Goal: Information Seeking & Learning: Learn about a topic

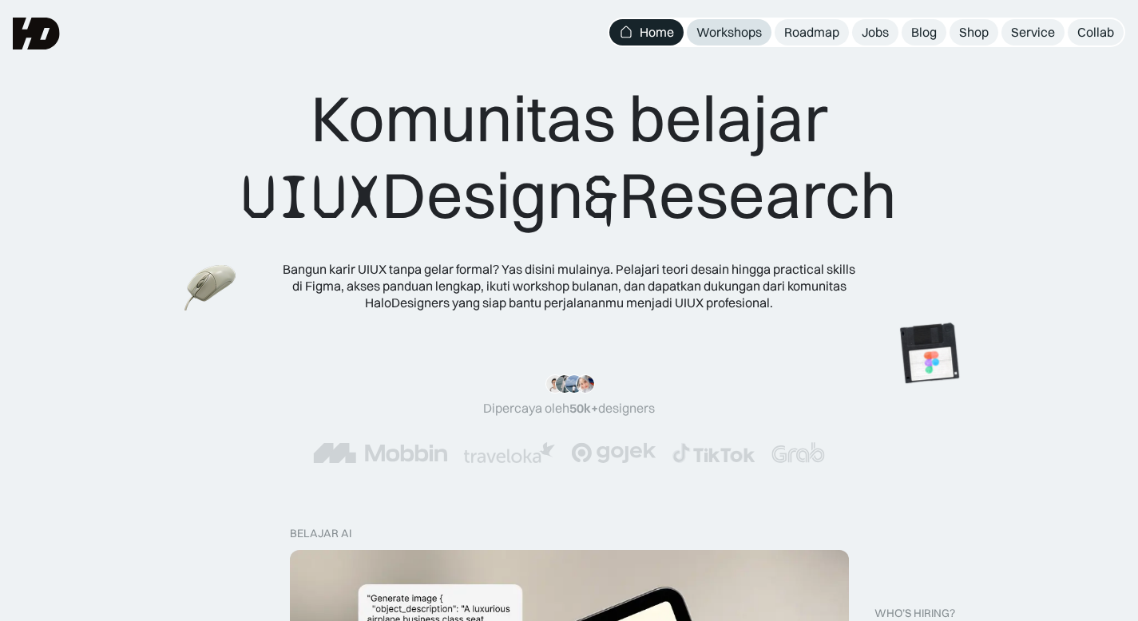
click at [736, 42] on link "Workshops" at bounding box center [729, 32] width 85 height 26
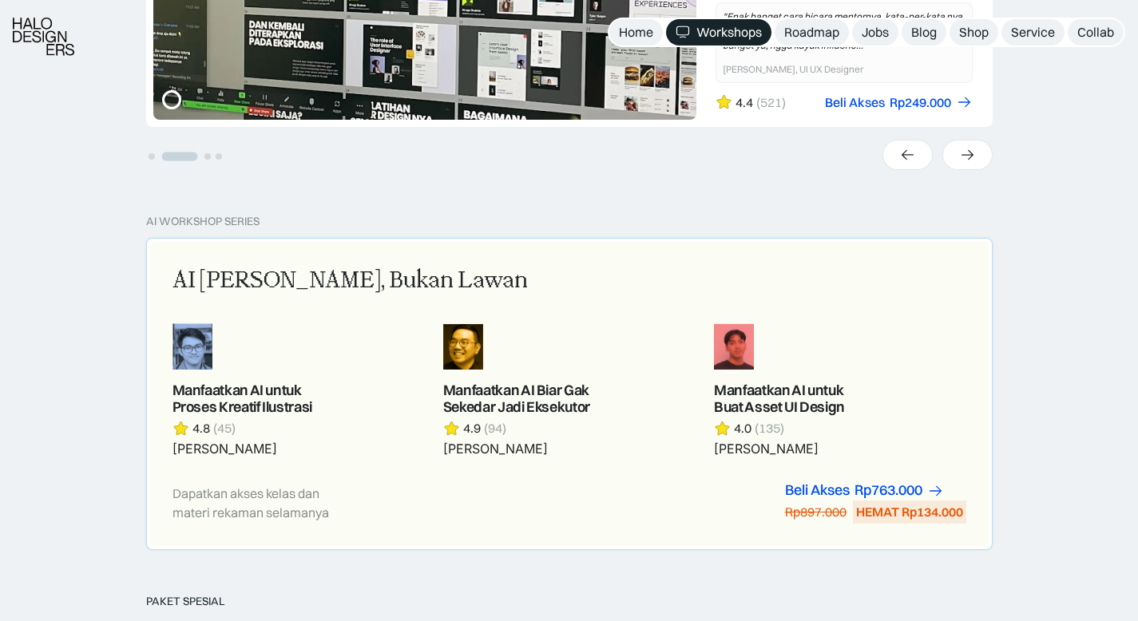
scroll to position [733, 0]
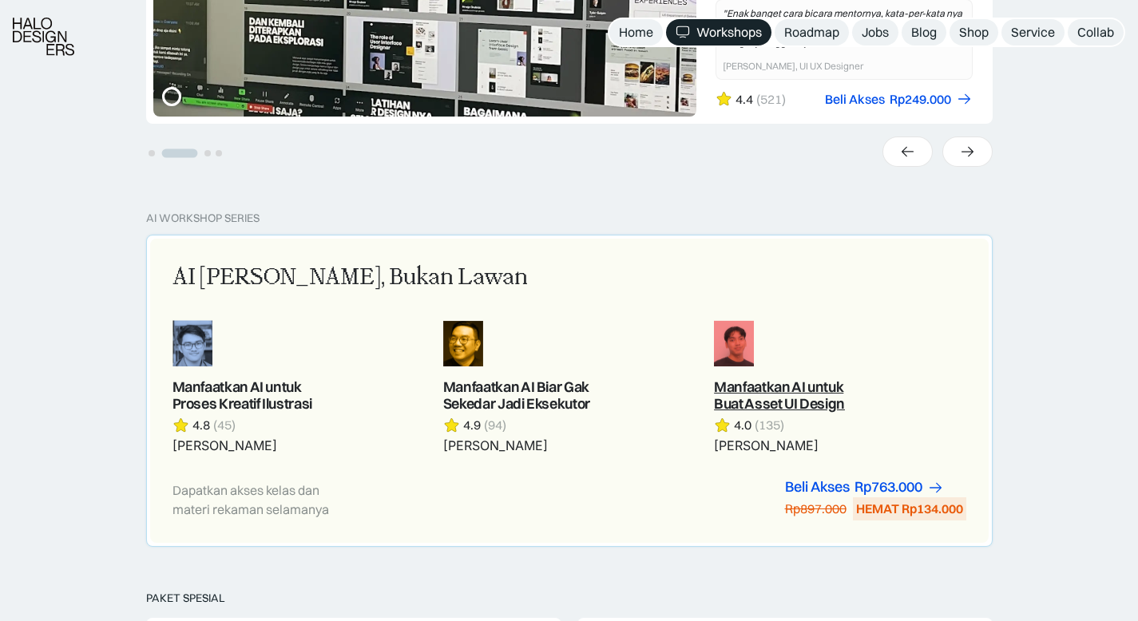
click at [774, 348] on link at bounding box center [839, 387] width 251 height 134
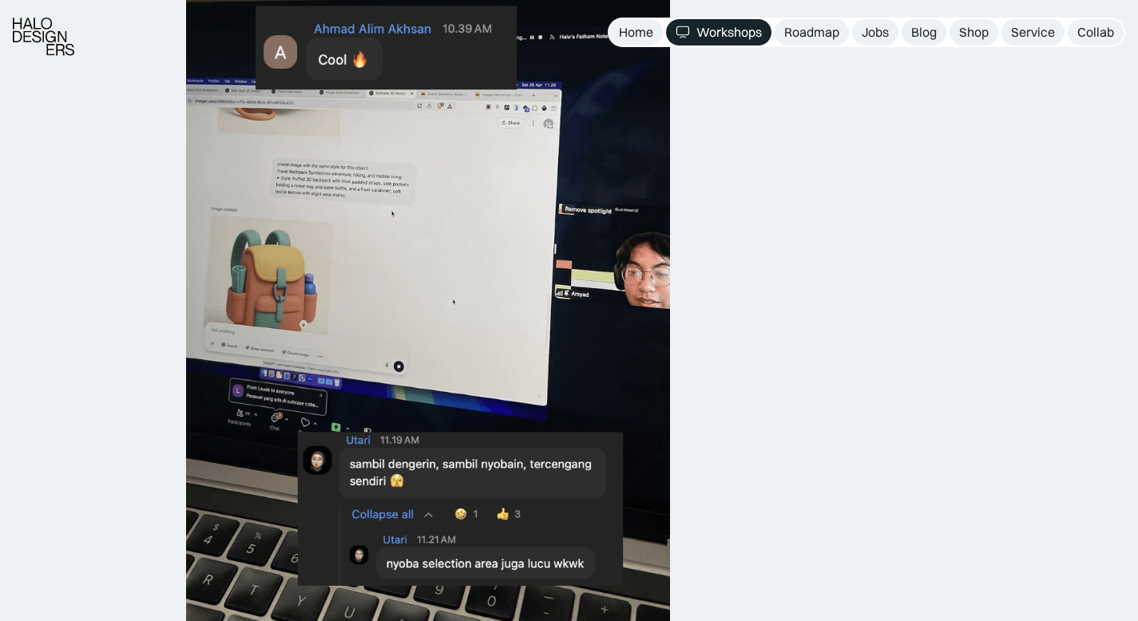
scroll to position [1730, 0]
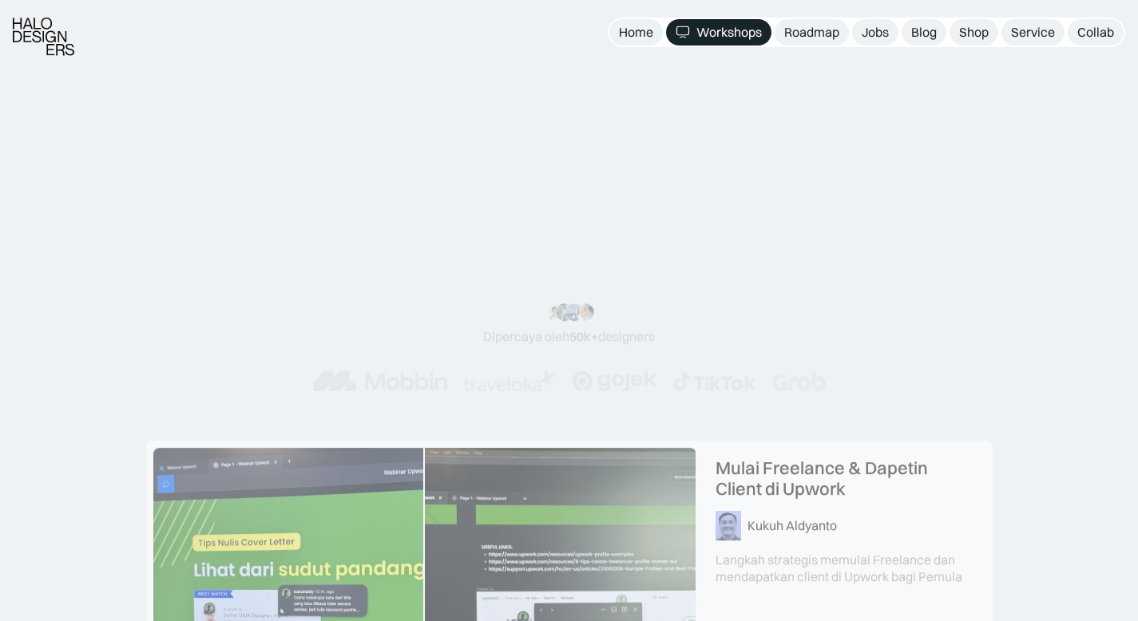
scroll to position [765, 0]
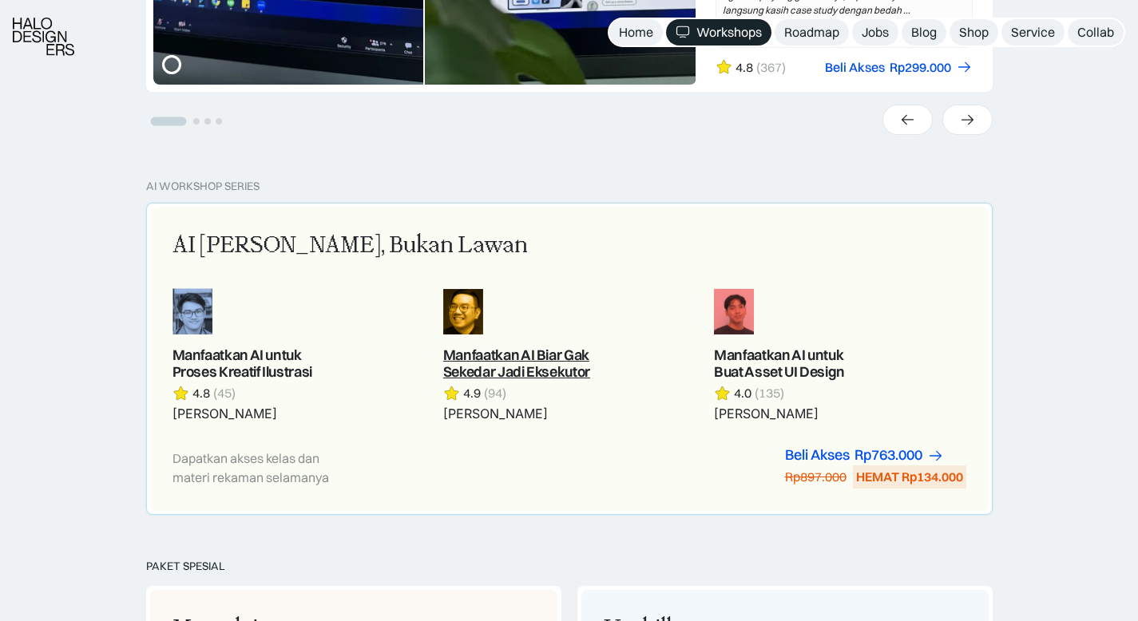
click at [511, 330] on link at bounding box center [568, 355] width 251 height 134
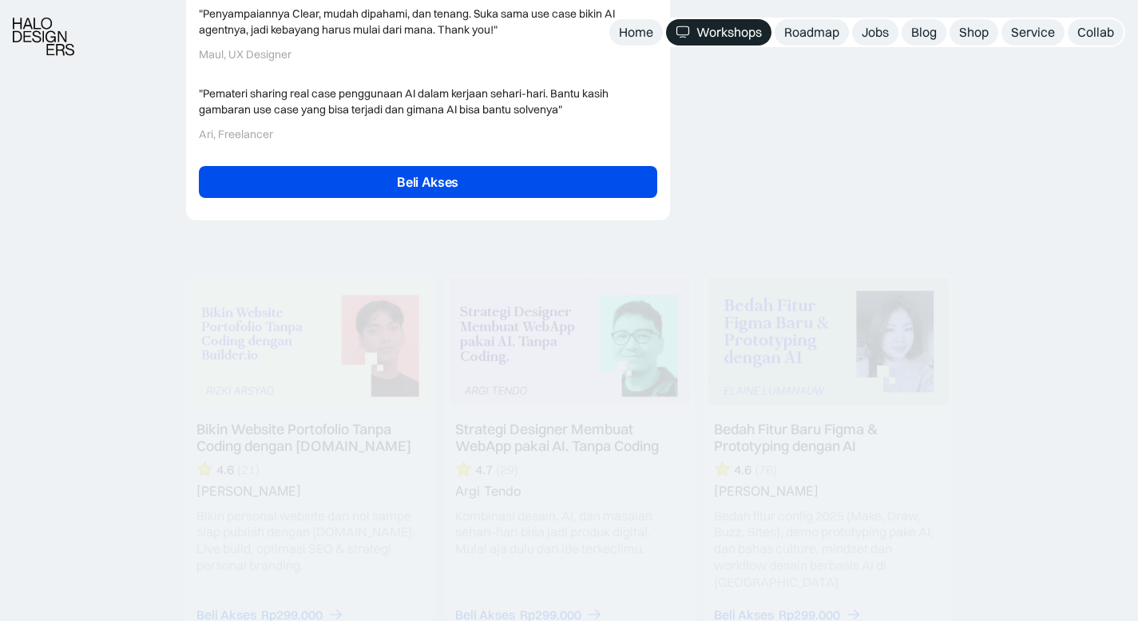
scroll to position [4048, 0]
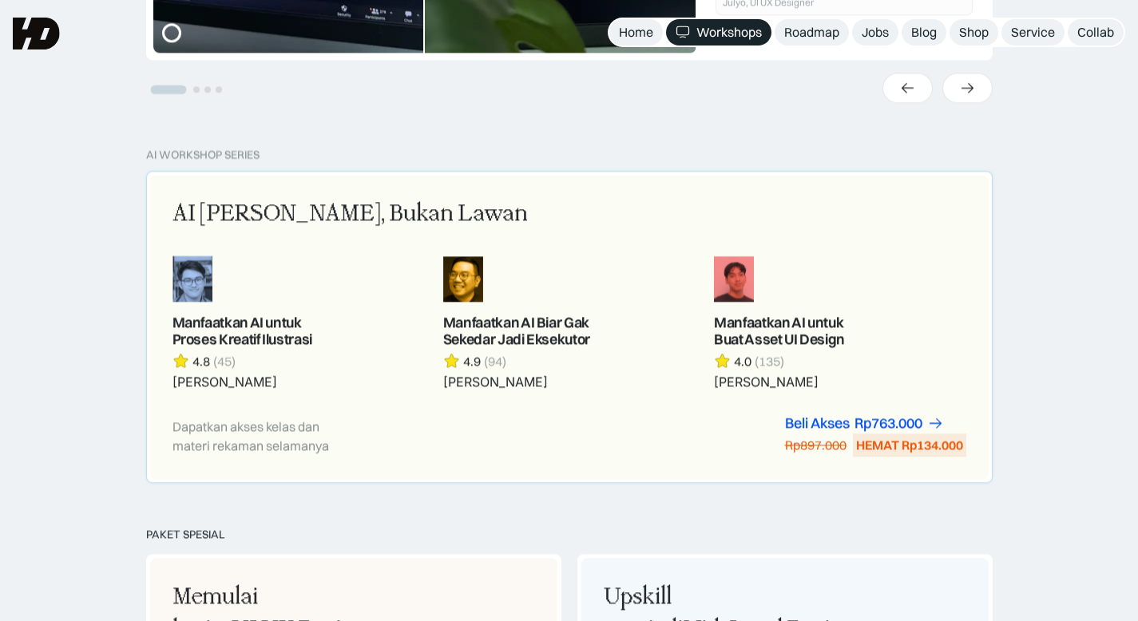
scroll to position [765, 0]
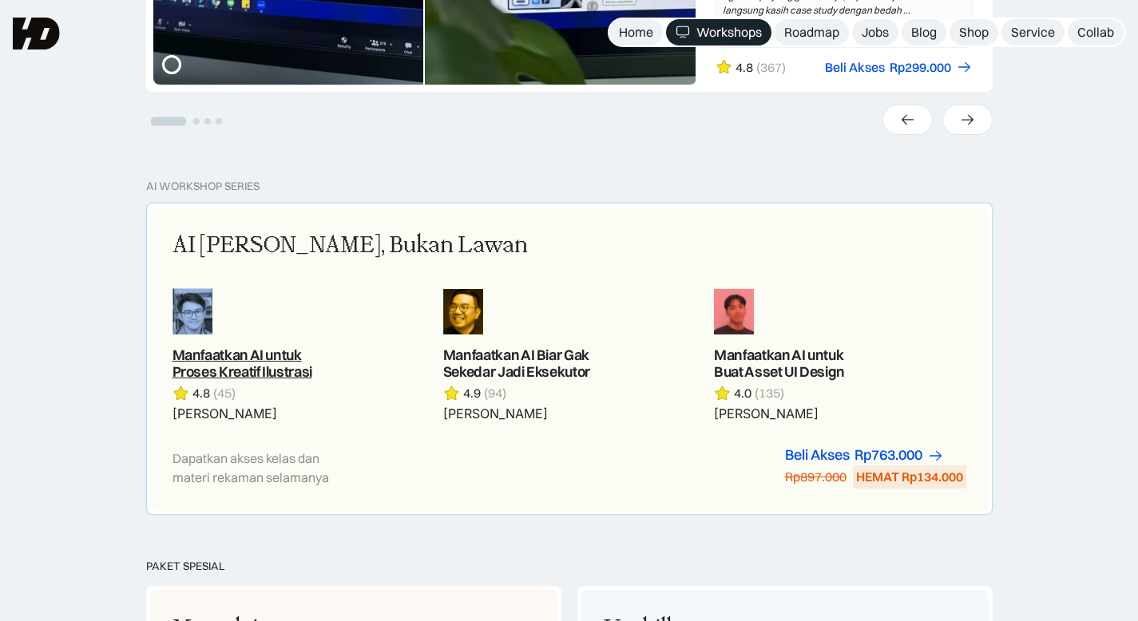
click at [264, 357] on link at bounding box center [297, 355] width 251 height 134
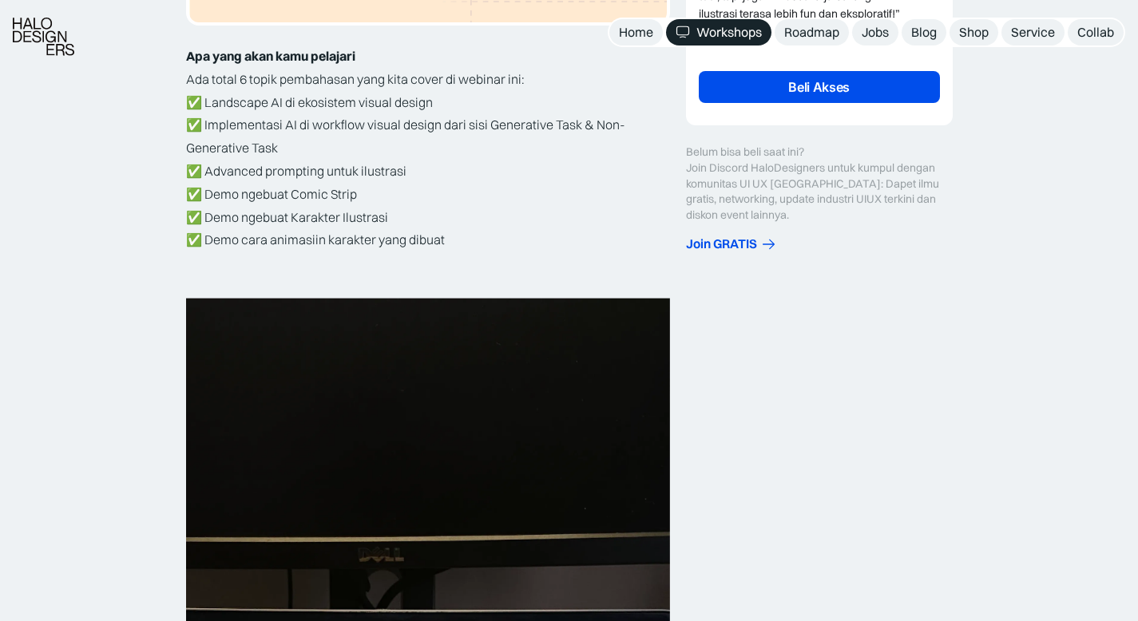
scroll to position [1044, 0]
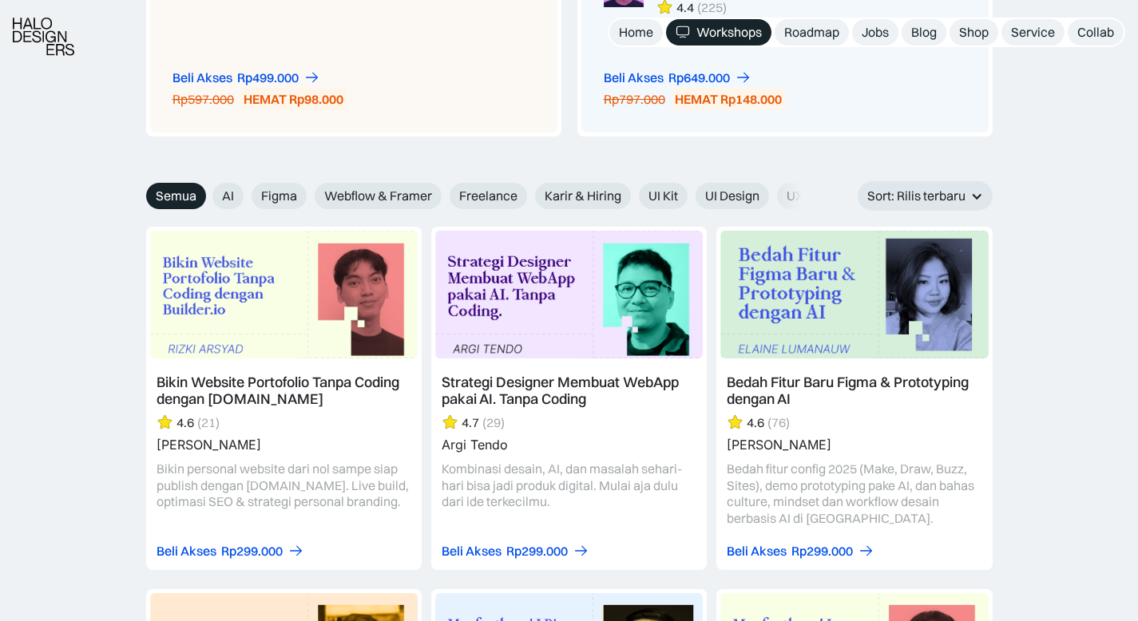
scroll to position [1805, 0]
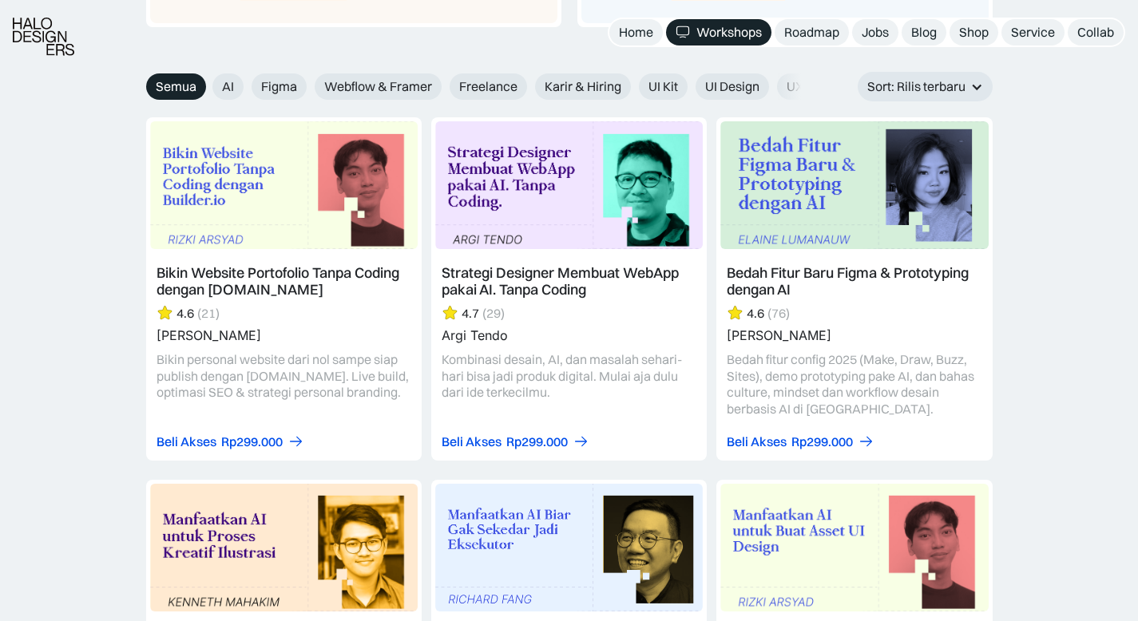
drag, startPoint x: 1077, startPoint y: 342, endPoint x: 1064, endPoint y: 307, distance: 38.1
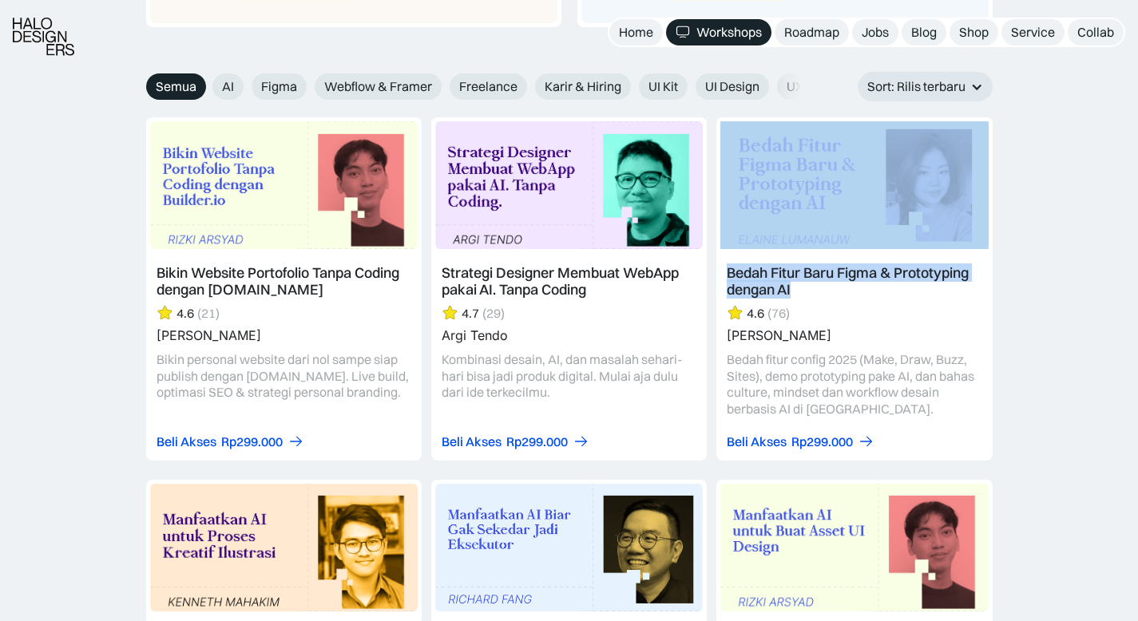
drag, startPoint x: 1005, startPoint y: 311, endPoint x: 731, endPoint y: 273, distance: 276.5
copy div "Bedah Fitur Baru Figma & Prototyping dengan AI"
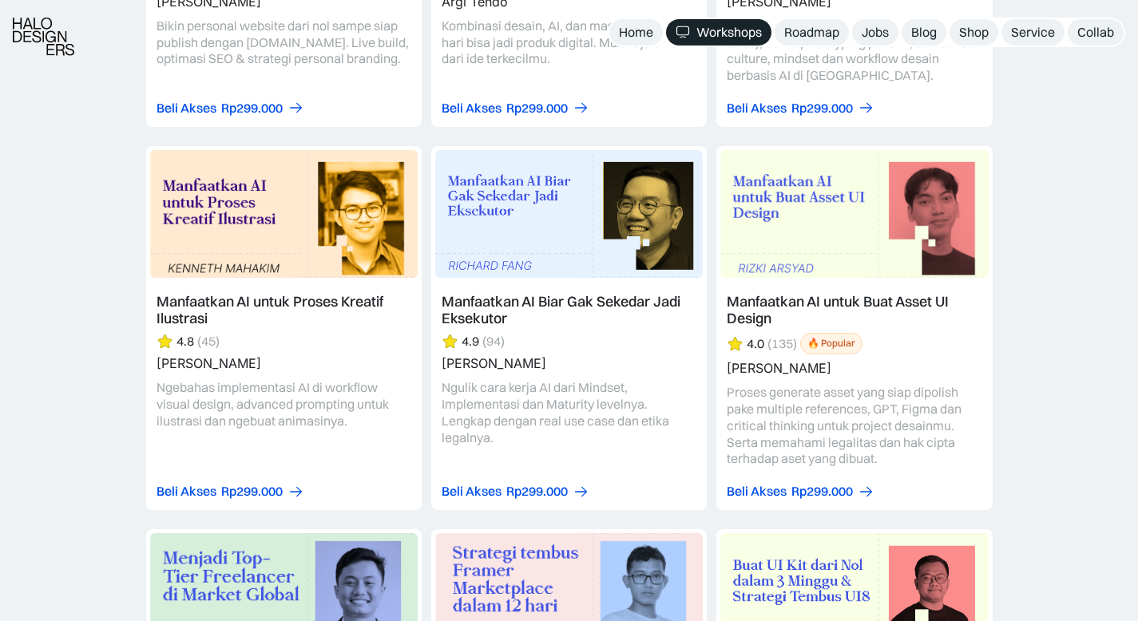
scroll to position [2144, 0]
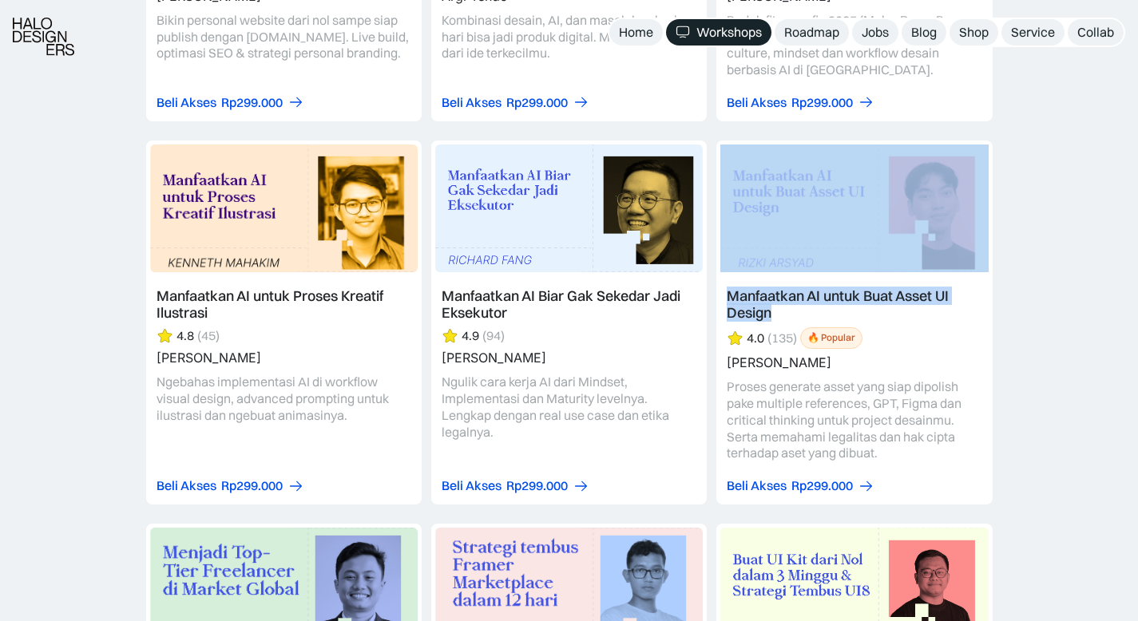
drag, startPoint x: 1071, startPoint y: 334, endPoint x: 818, endPoint y: 295, distance: 255.2
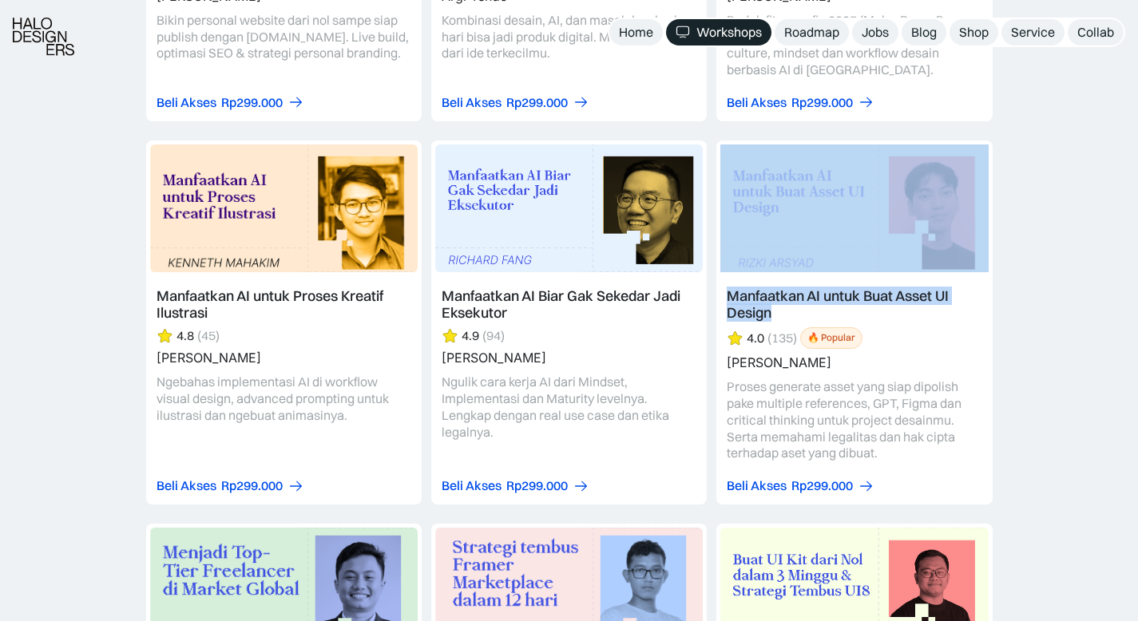
drag, startPoint x: 1063, startPoint y: 322, endPoint x: 763, endPoint y: 305, distance: 300.6
copy div "Manfaatkan AI untuk Buat Asset UI Design"
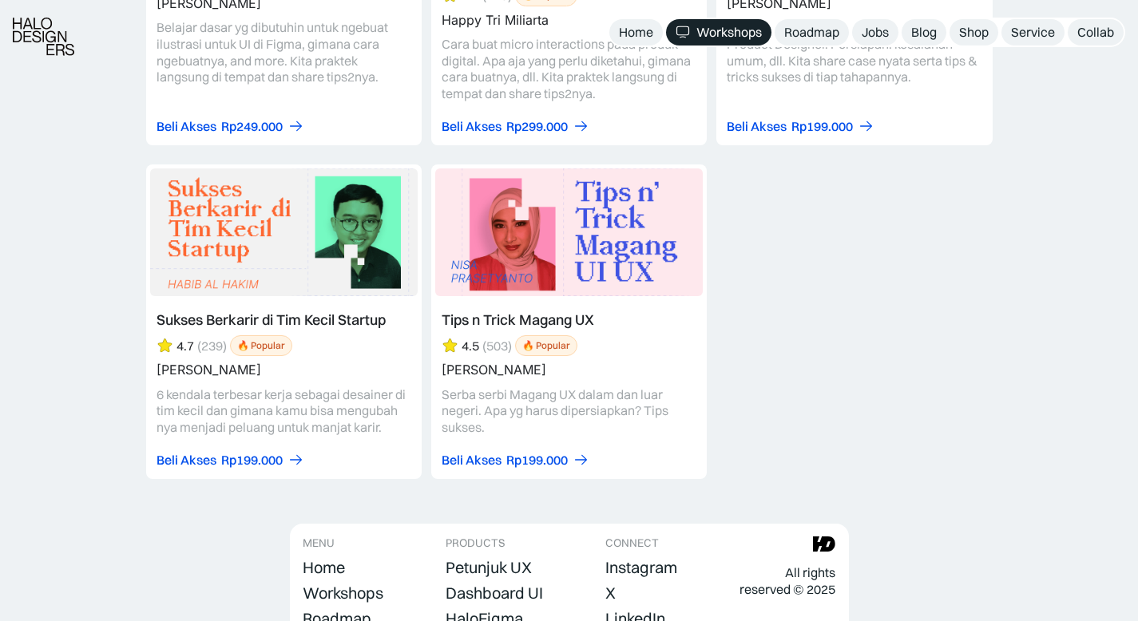
scroll to position [6756, 0]
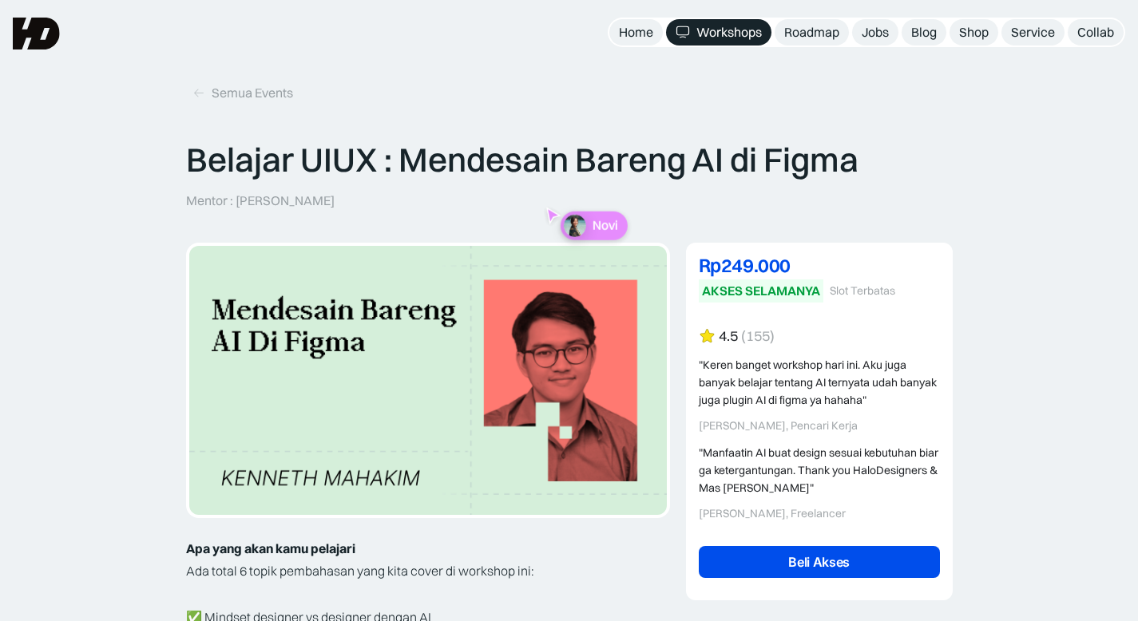
click at [370, 149] on p "Belajar UIUX : Mendesain Bareng AI di Figma" at bounding box center [522, 160] width 672 height 40
drag, startPoint x: 168, startPoint y: 159, endPoint x: 843, endPoint y: 151, distance: 675.4
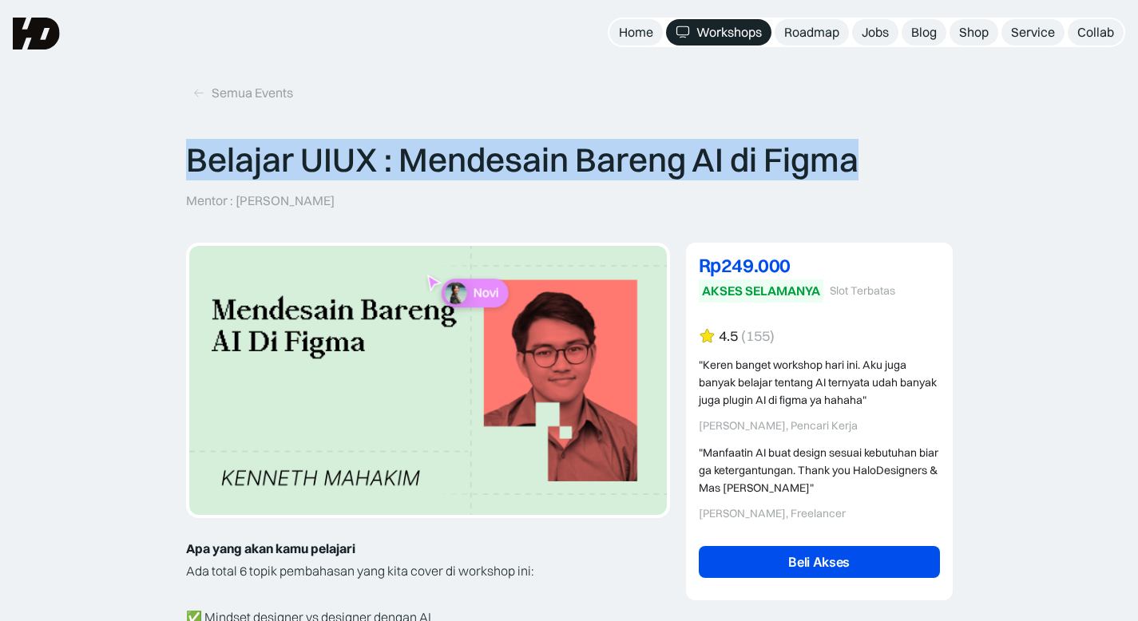
drag, startPoint x: 870, startPoint y: 165, endPoint x: 201, endPoint y: 121, distance: 670.4
click at [193, 173] on div "Belajar UIUX : Mendesain Bareng AI di Figma Mentor : Kenneth Mahakim Novi" at bounding box center [569, 174] width 766 height 69
copy p "Belajar UIUX : Mendesain Bareng AI di Figma"
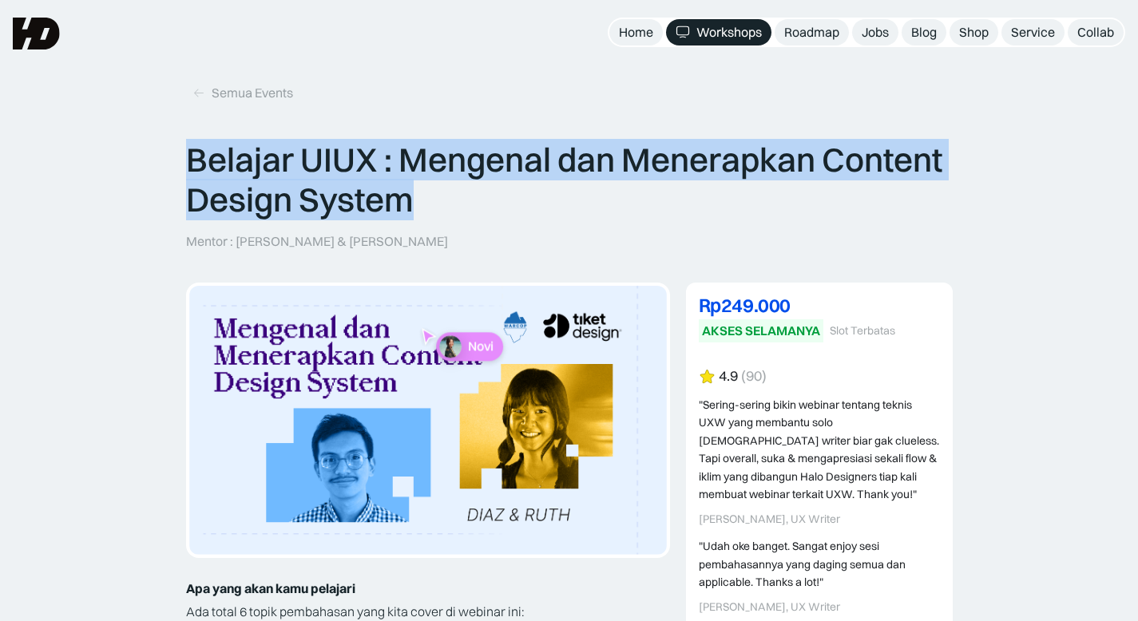
drag, startPoint x: 448, startPoint y: 196, endPoint x: 139, endPoint y: 147, distance: 312.9
copy p "Belajar UIUX : Mengenal dan Menerapkan Content Design System"
